Goal: Transaction & Acquisition: Purchase product/service

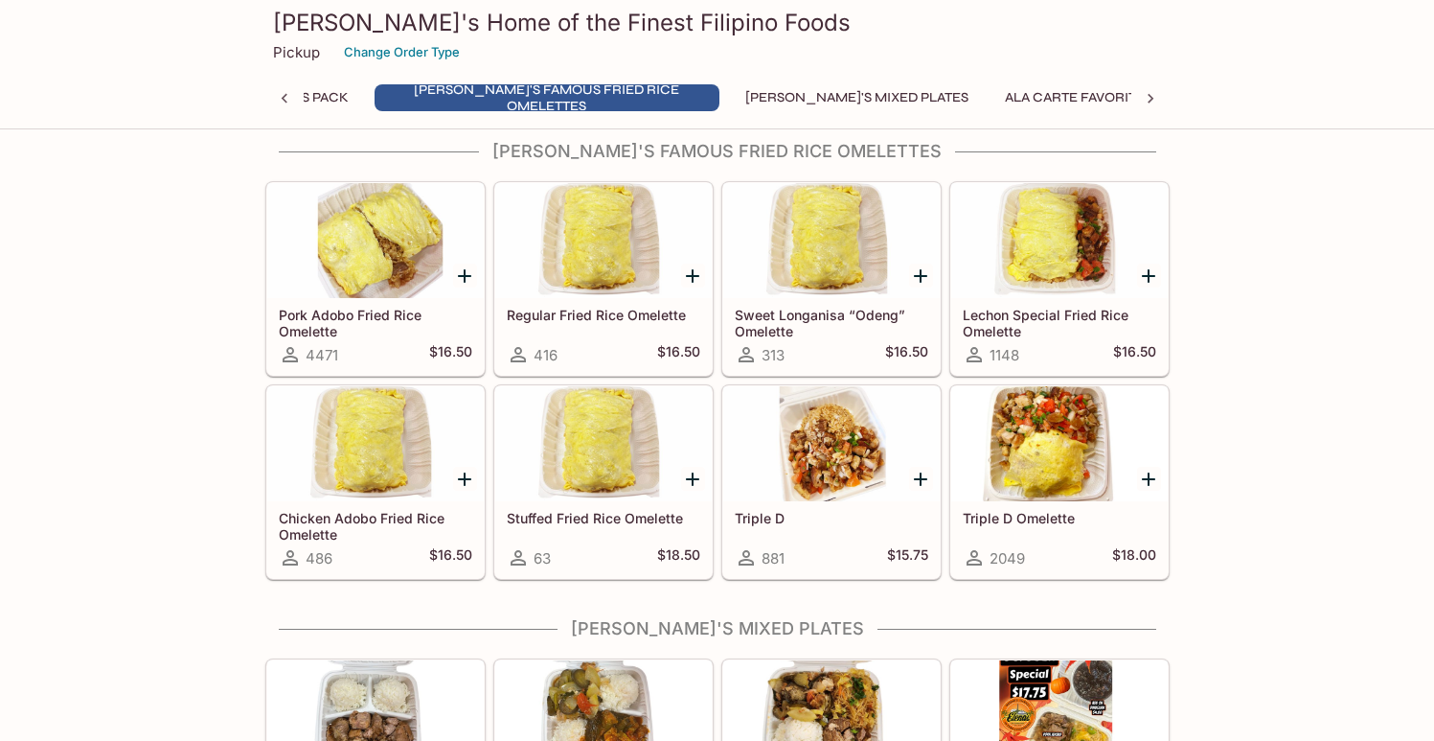
scroll to position [658, 0]
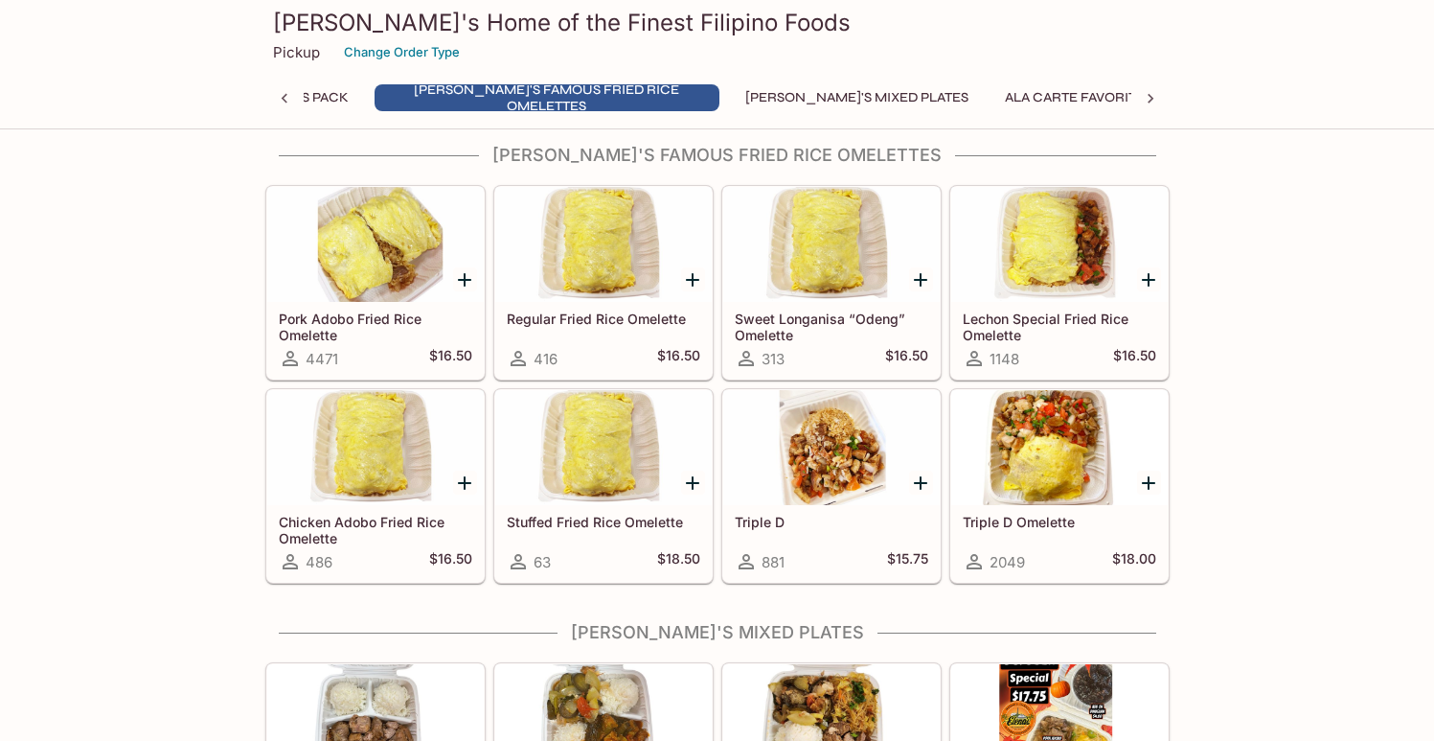
click at [784, 445] on div at bounding box center [831, 447] width 217 height 115
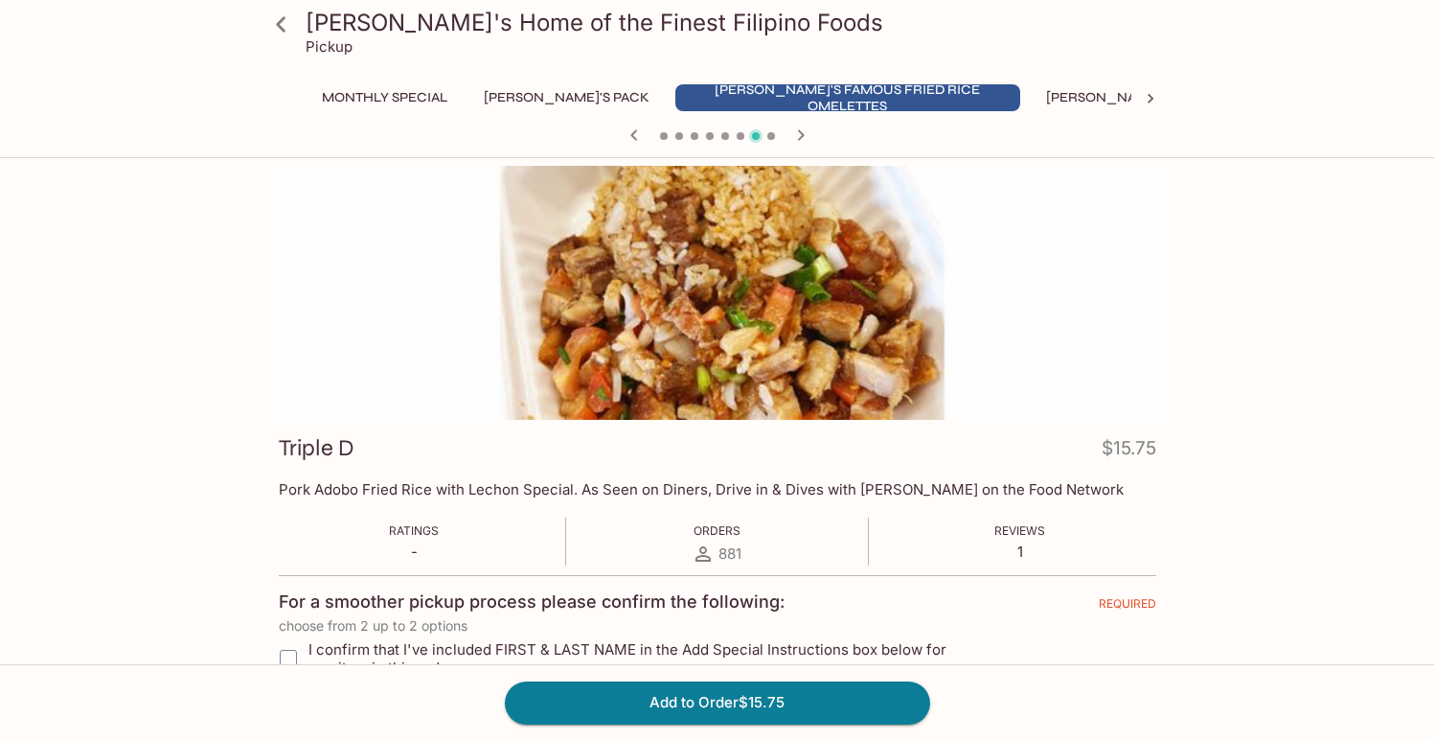
click at [286, 23] on icon at bounding box center [281, 25] width 34 height 34
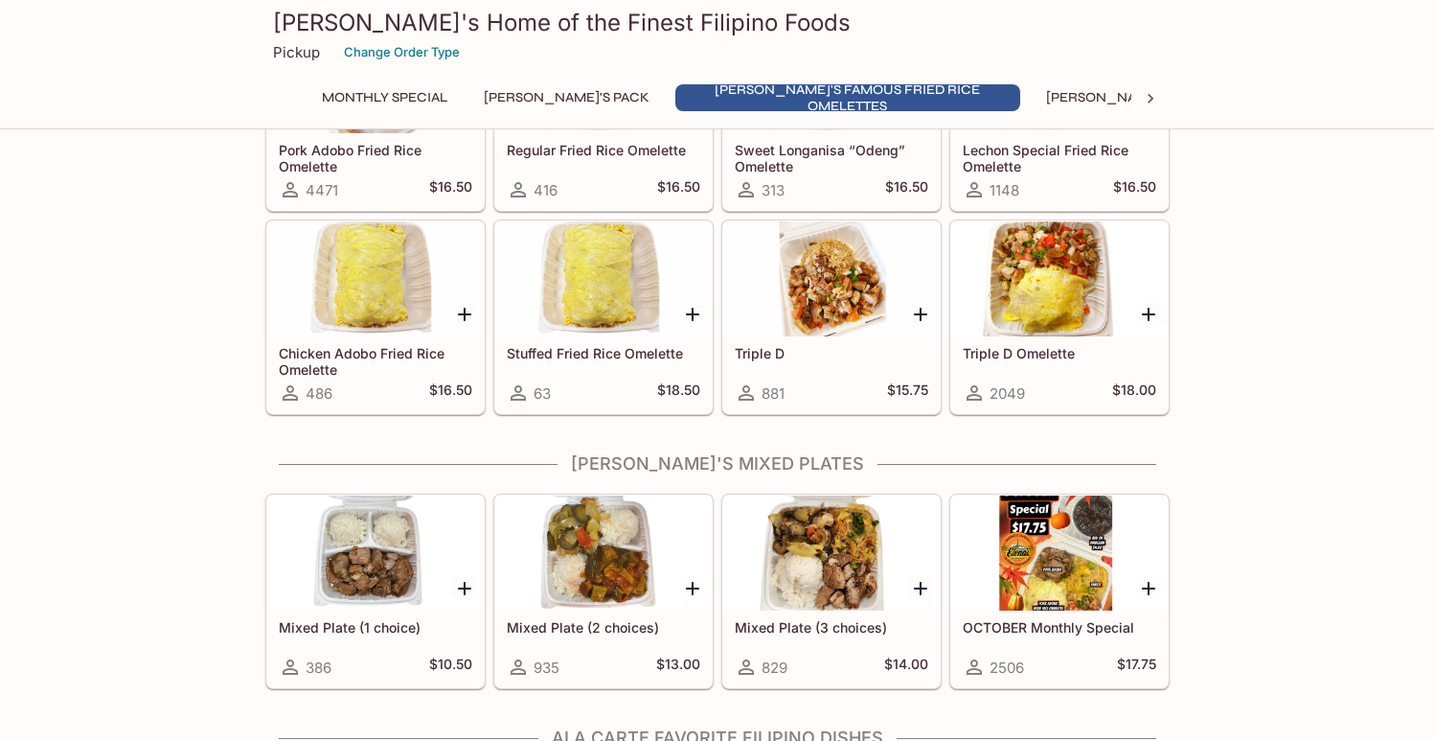
scroll to position [988, 0]
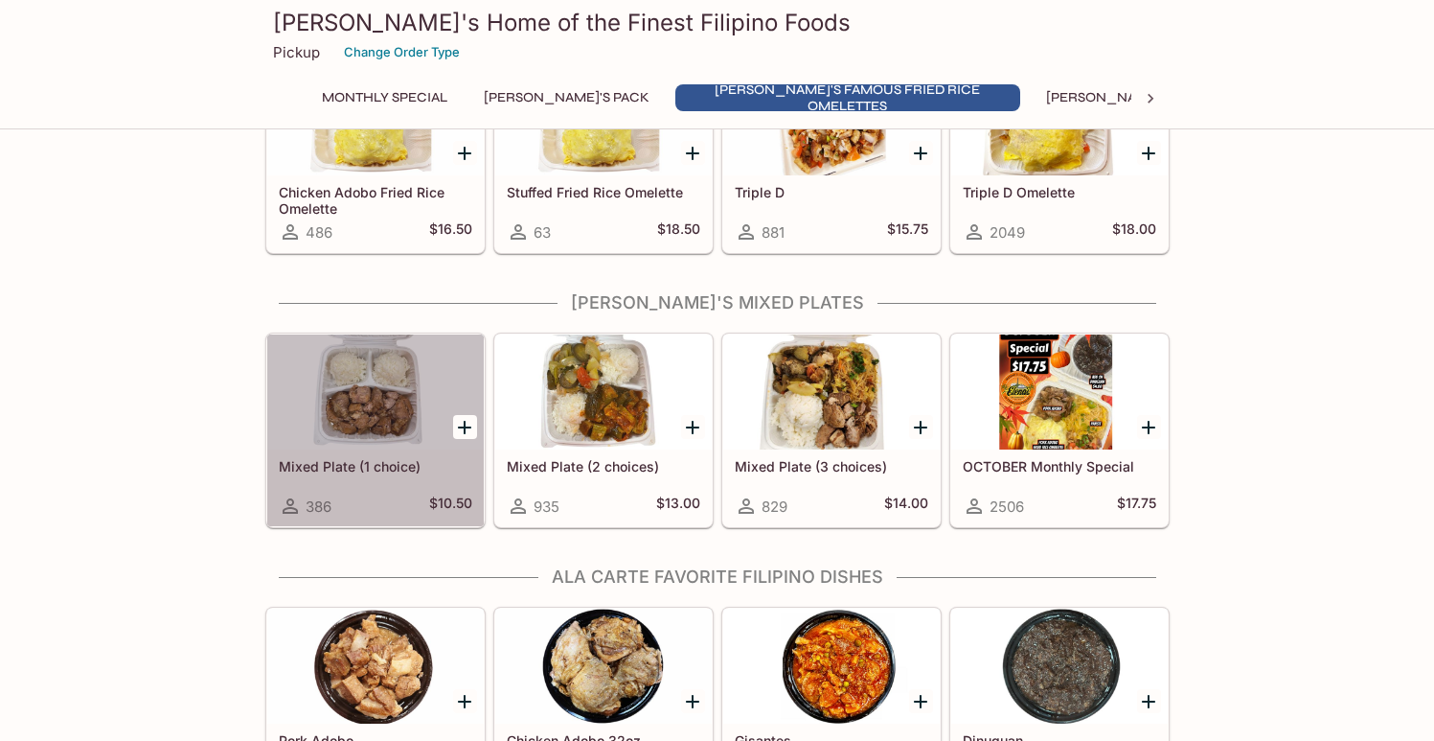
click at [404, 435] on div at bounding box center [375, 391] width 217 height 115
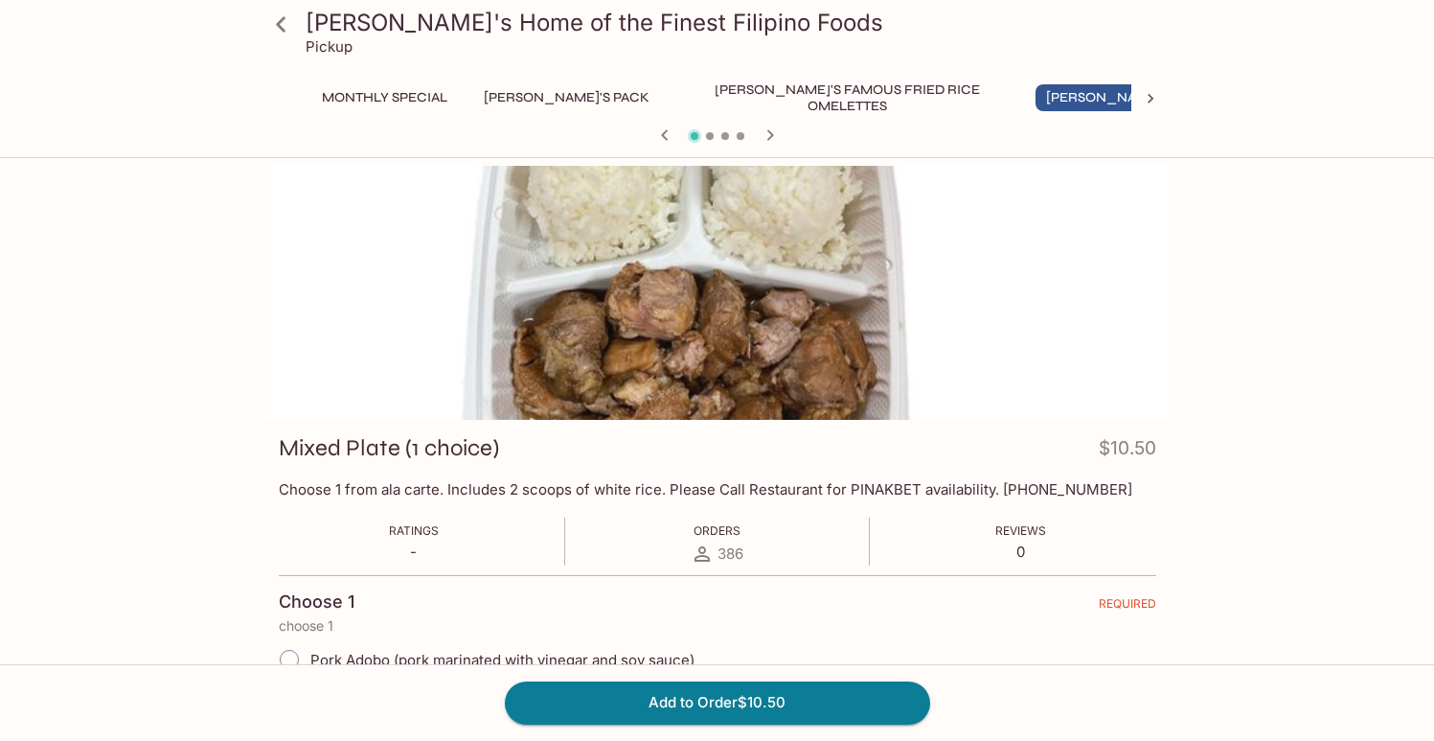
click at [727, 92] on button "[PERSON_NAME]'s Famous Fried Rice Omelettes" at bounding box center [848, 97] width 345 height 27
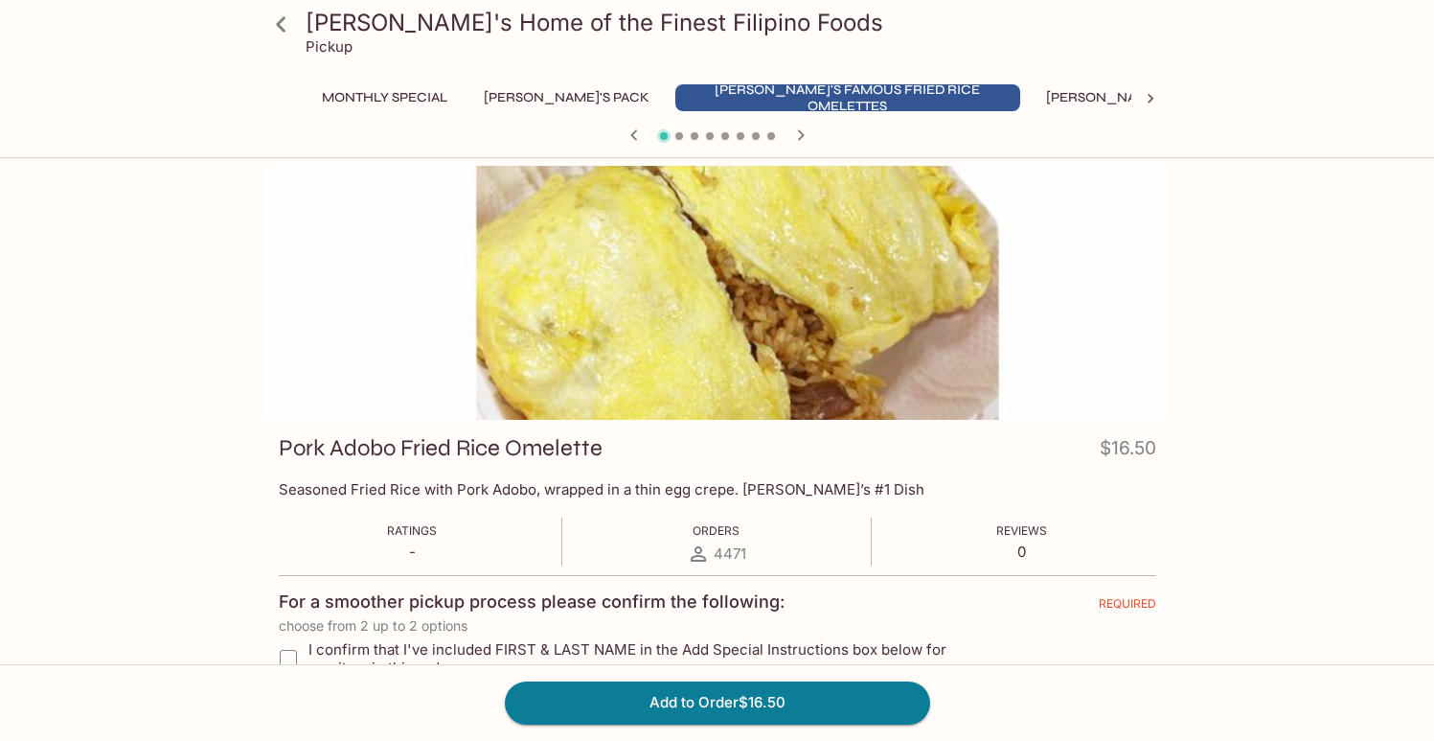
click at [805, 134] on icon "button" at bounding box center [801, 135] width 23 height 23
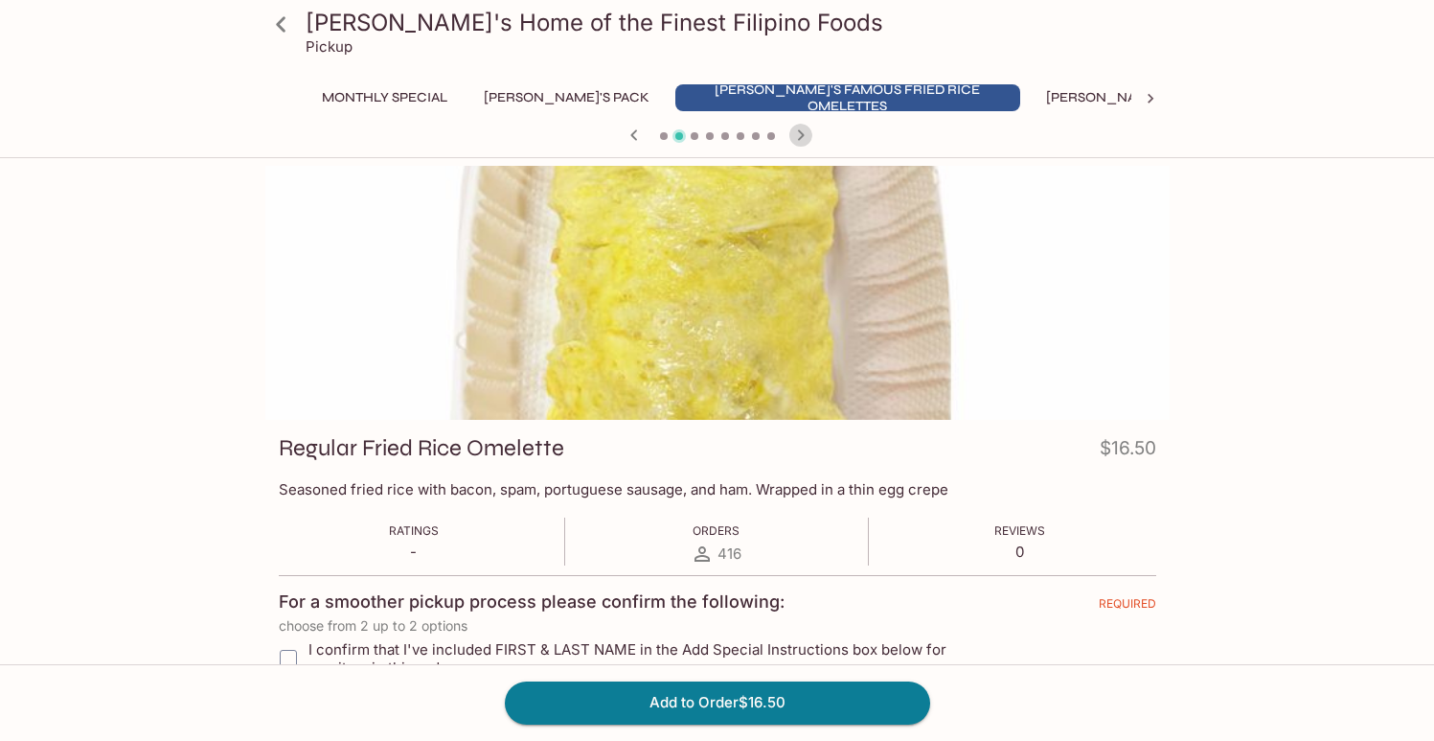
click at [805, 134] on icon "button" at bounding box center [801, 135] width 23 height 23
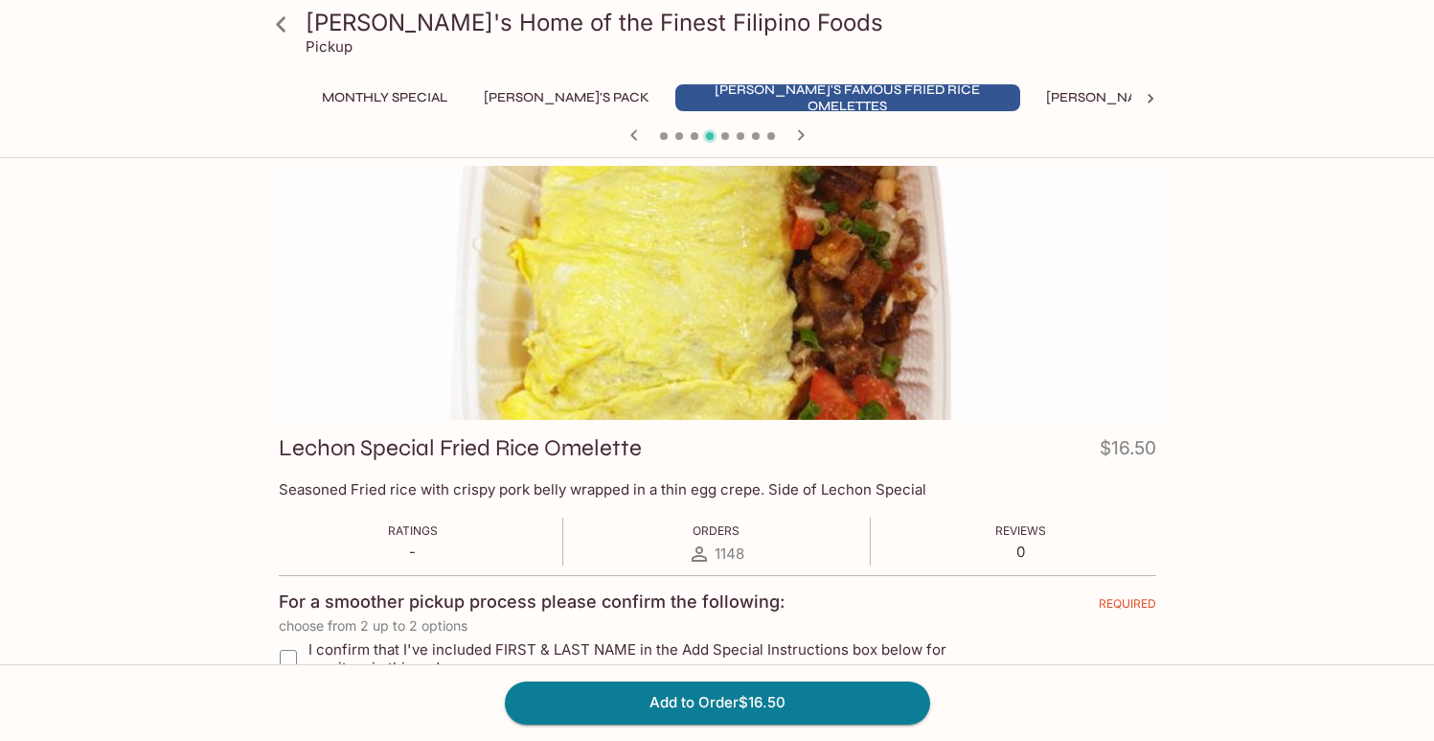
click at [631, 140] on icon "button" at bounding box center [634, 135] width 23 height 23
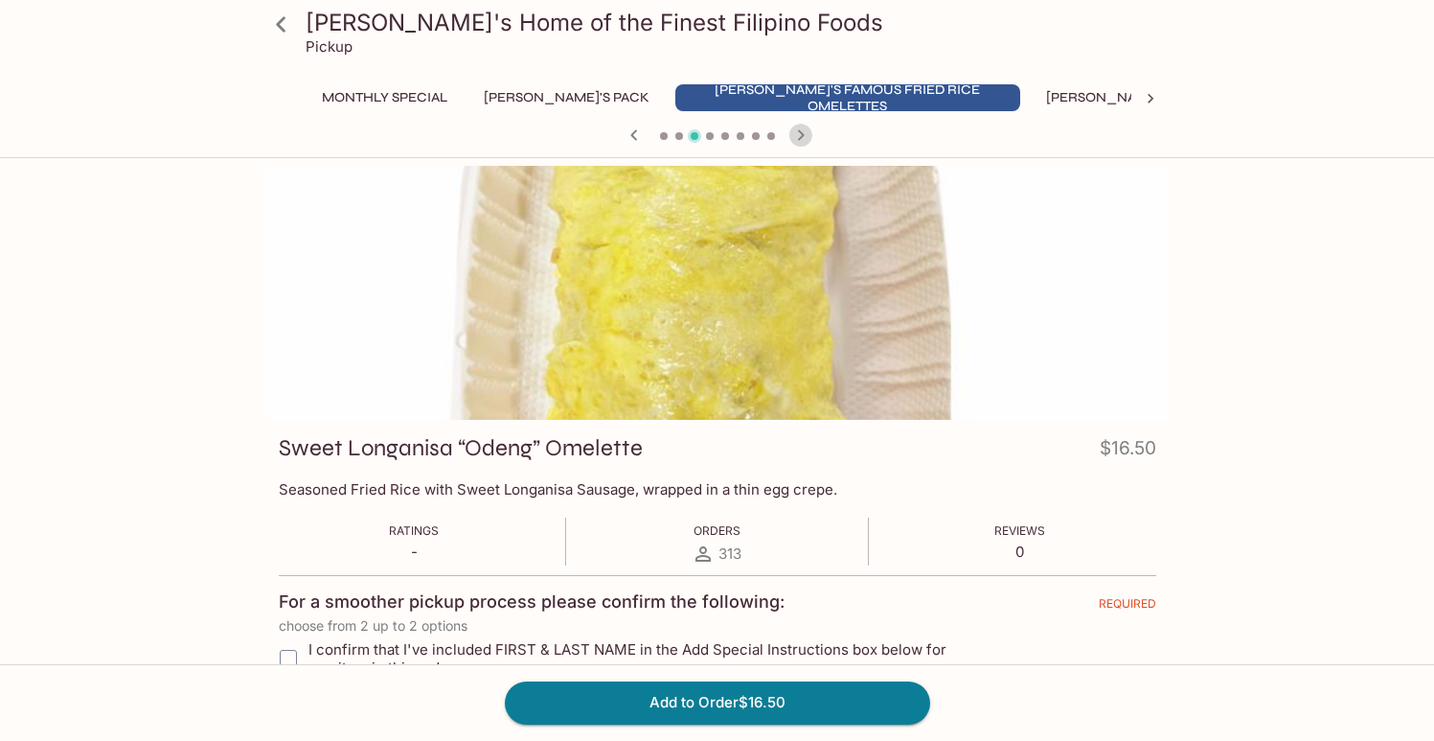
click at [794, 137] on icon "button" at bounding box center [801, 135] width 23 height 23
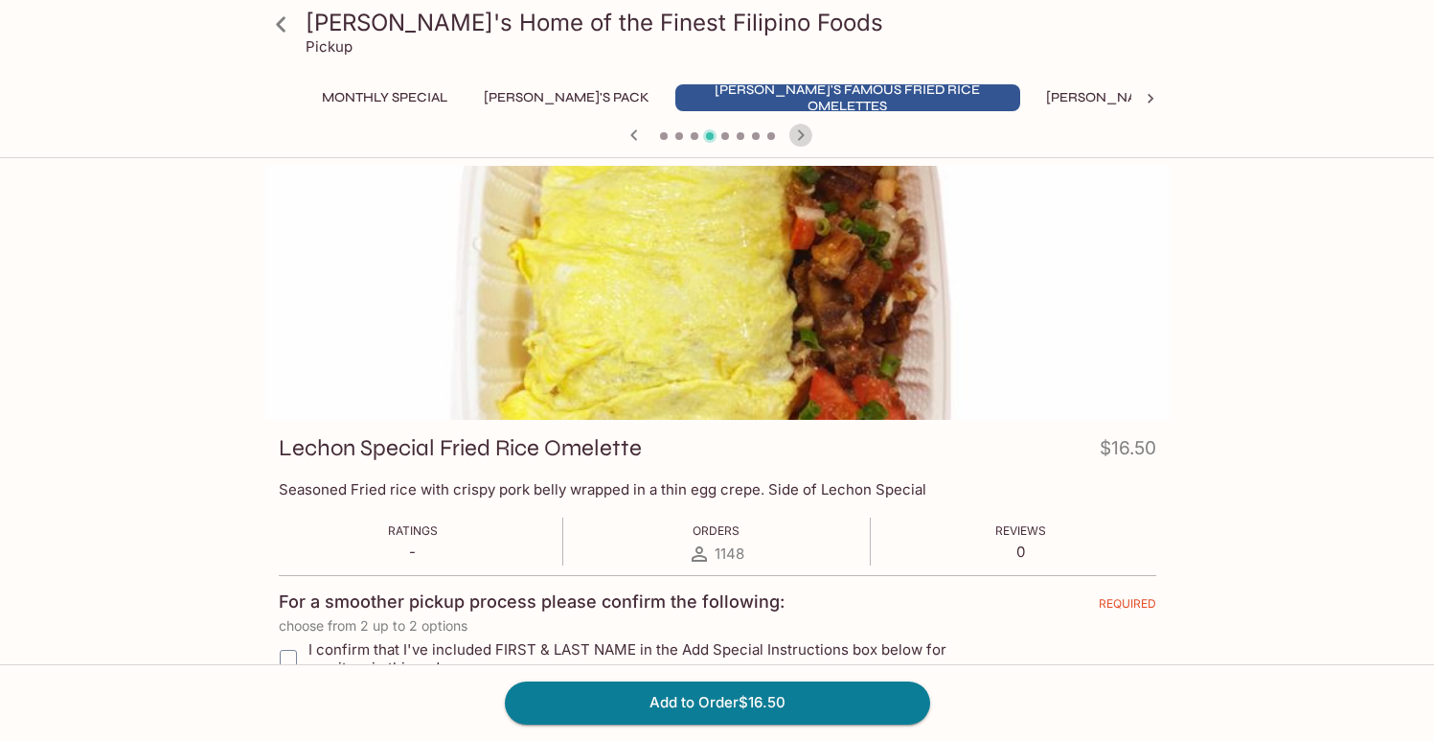
click at [794, 137] on icon "button" at bounding box center [801, 135] width 23 height 23
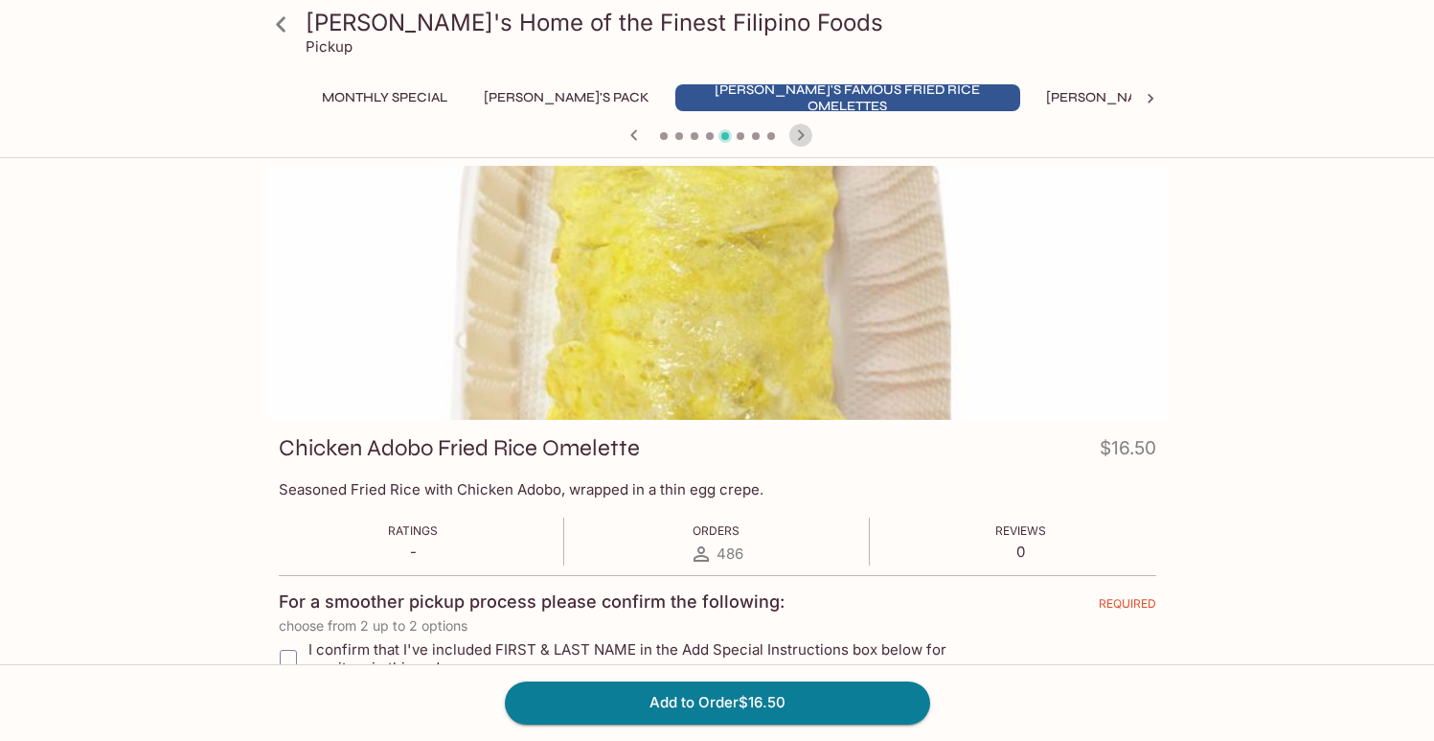
click at [794, 137] on icon "button" at bounding box center [801, 135] width 23 height 23
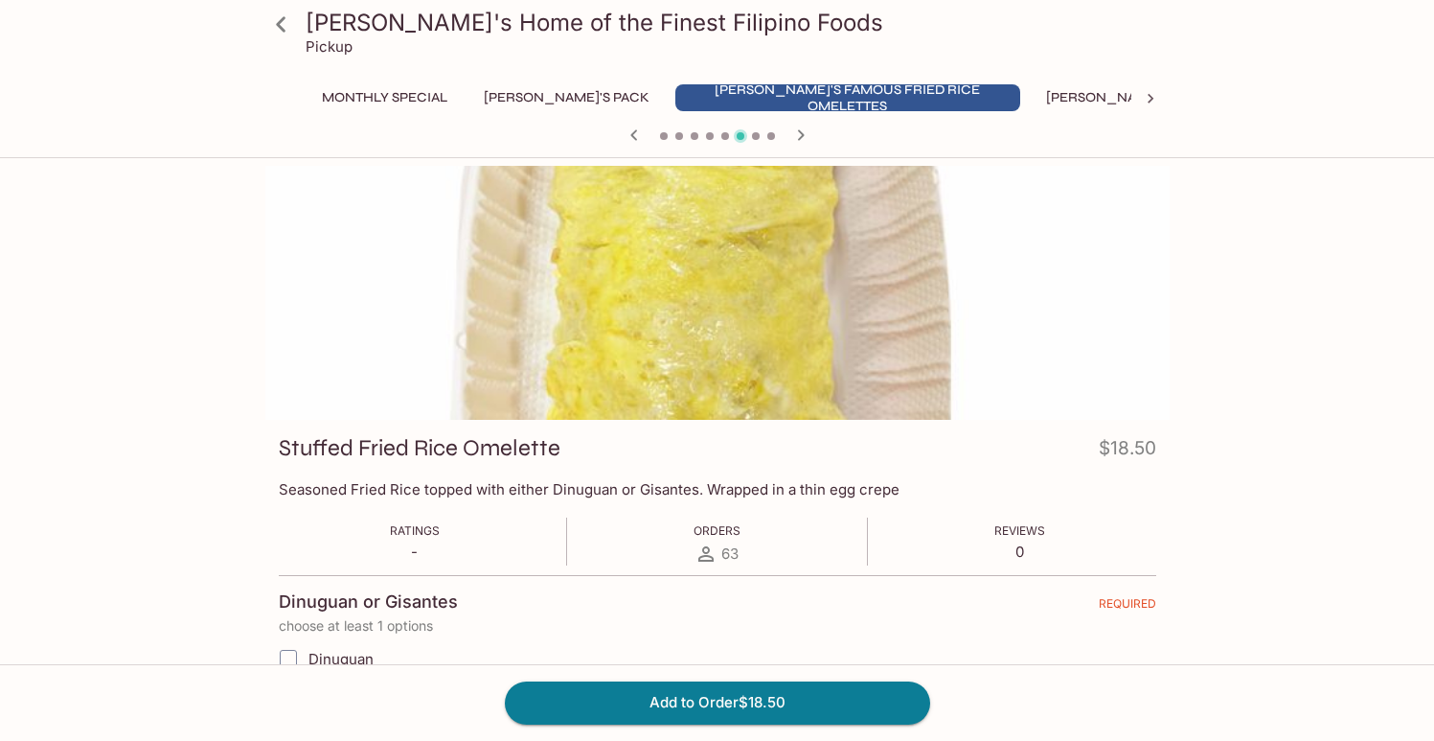
click at [794, 137] on icon "button" at bounding box center [801, 135] width 23 height 23
